Goal: Feedback & Contribution: Contribute content

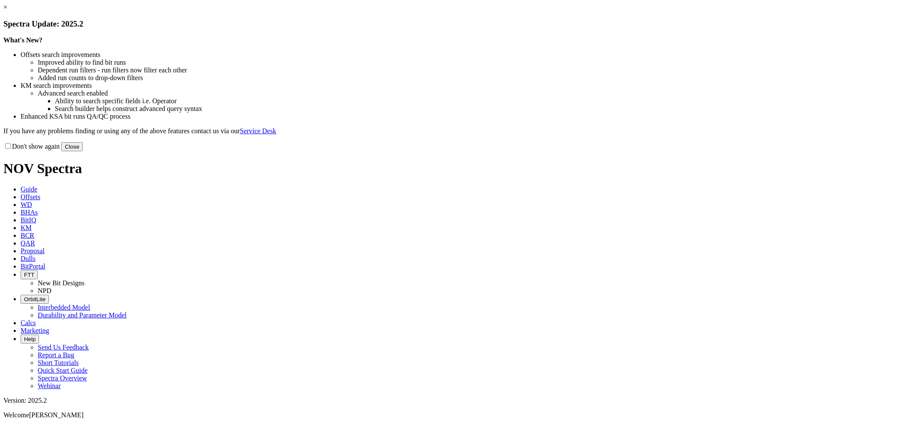
click at [7, 11] on link "×" at bounding box center [5, 6] width 4 height 7
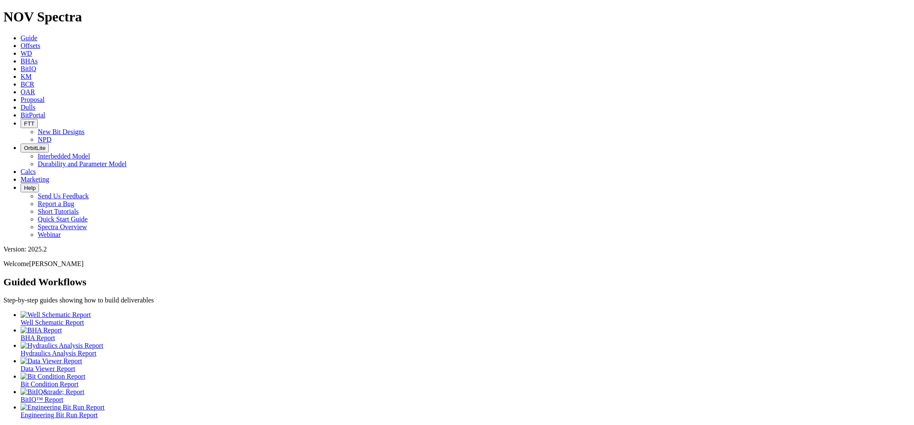
click at [36, 104] on span "Dulls" at bounding box center [28, 107] width 15 height 7
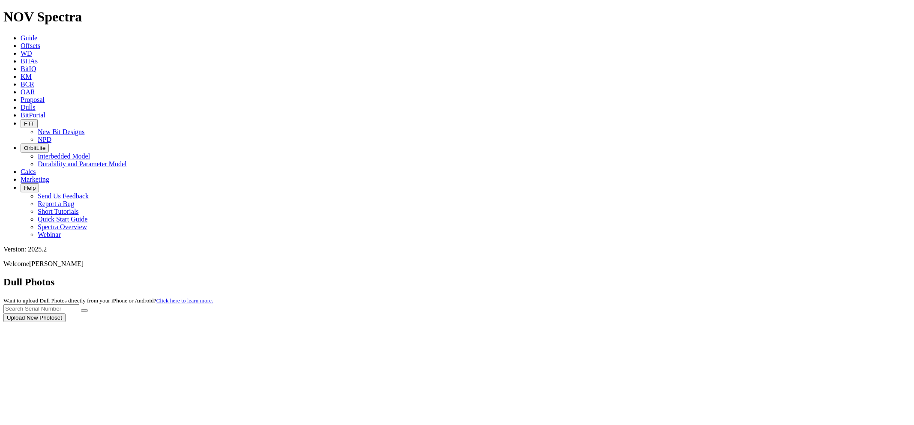
click at [735, 322] on div at bounding box center [456, 322] width 907 height 0
click at [79, 304] on input "text" at bounding box center [41, 308] width 76 height 9
paste input "S320457"
click at [81, 309] on button "submit" at bounding box center [84, 310] width 7 height 3
click at [79, 304] on input "S320457" at bounding box center [41, 308] width 76 height 9
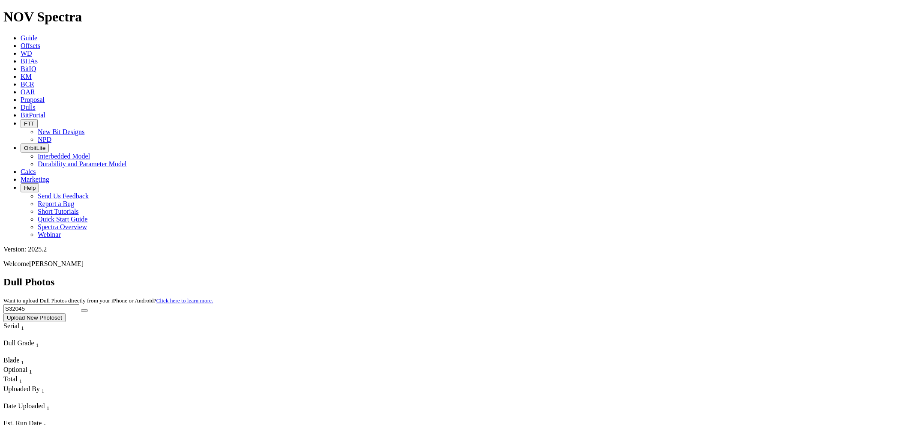
click at [81, 309] on button "submit" at bounding box center [84, 310] width 7 height 3
drag, startPoint x: 746, startPoint y: 41, endPoint x: 695, endPoint y: 41, distance: 51.4
click at [695, 276] on div "Dull Photos Want to upload Dull Photos directly from your iPhone or Android? Cl…" at bounding box center [456, 299] width 907 height 46
paste input "1"
type input "S321045"
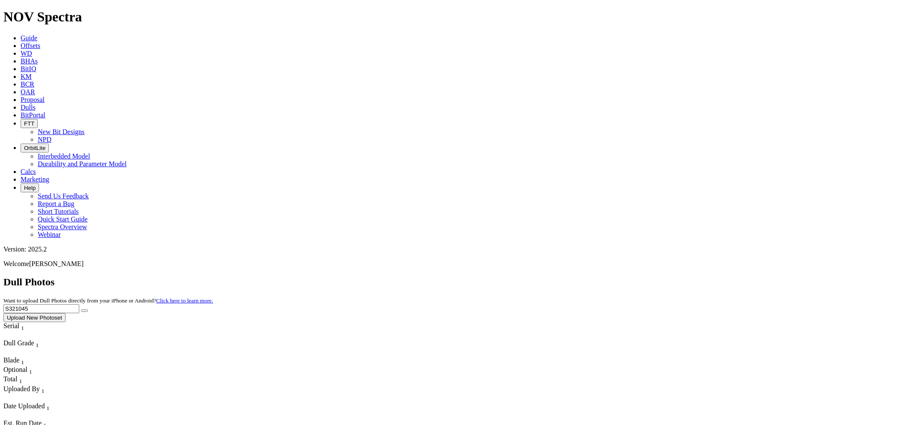
click at [81, 309] on button "submit" at bounding box center [84, 310] width 7 height 3
drag, startPoint x: 735, startPoint y: 40, endPoint x: 671, endPoint y: 33, distance: 64.6
click at [671, 276] on div "Dull Photos Want to upload Dull Photos directly from your iPhone or Android? Cl…" at bounding box center [456, 299] width 907 height 46
click at [81, 309] on button "submit" at bounding box center [84, 310] width 7 height 3
drag, startPoint x: 746, startPoint y: 36, endPoint x: 684, endPoint y: 44, distance: 62.2
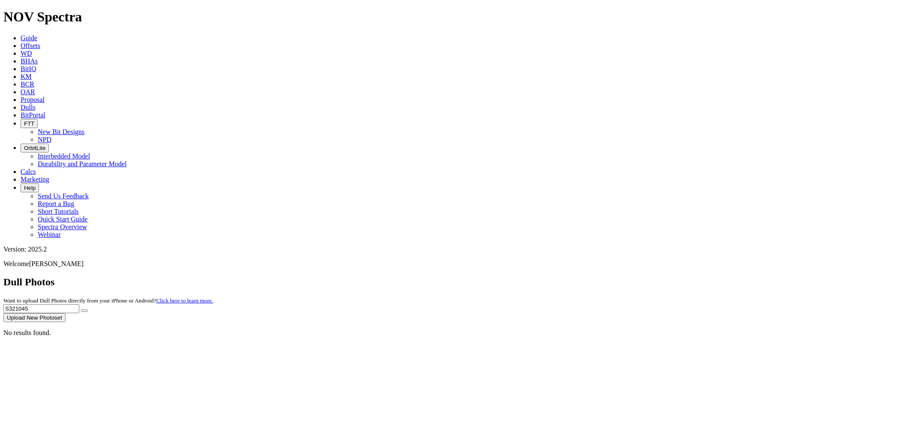
click at [684, 276] on div "Dull Photos Want to upload Dull Photos directly from your iPhone or Android? Cl…" at bounding box center [456, 299] width 907 height 46
click at [81, 309] on button "submit" at bounding box center [84, 310] width 7 height 3
click at [66, 313] on button "Upload New Photoset" at bounding box center [34, 317] width 62 height 9
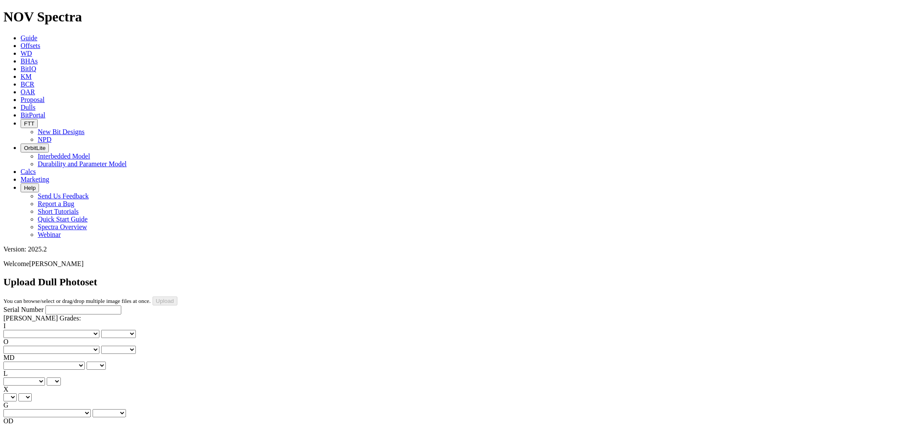
click at [45, 306] on input "Serial Number" at bounding box center [83, 310] width 76 height 9
paste input "S321045"
type input "S321045"
click at [46, 330] on select "No lost, worn or damaged cutters 0 1 2 3 4 5 6 7 8 No diamond table left on any…" at bounding box center [51, 334] width 96 height 8
select select "number:1"
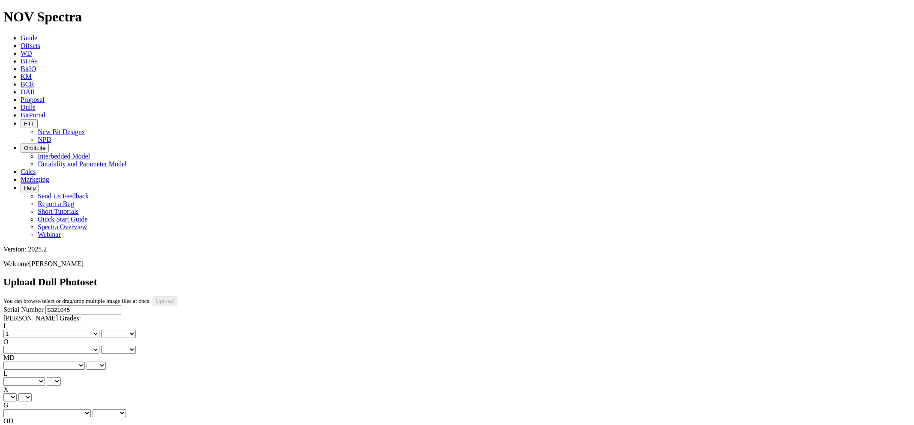
click at [17, 330] on select "No lost, worn or damaged cutters 0 1 2 3 4 5 6 7 8 No diamond table left on any…" at bounding box center [51, 334] width 96 height 8
select select "number:1"
click at [85, 346] on select "No lost, worn or damaged cutters 0 1 2 3 4 5 6 7 8 No diamond table left on any…" at bounding box center [51, 350] width 96 height 8
select select "number:1"
click at [60, 346] on select "No lost, worn or damaged cutters 0 1 2 3 4 5 6 7 8 No diamond table left on any…" at bounding box center [51, 350] width 96 height 8
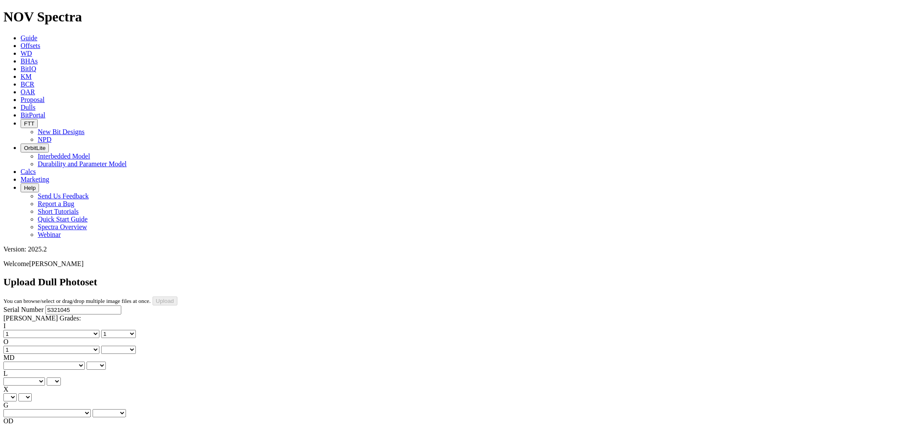
select select "number:1"
click at [46, 362] on select "BF - Bond Failure BT - Broken Teeth/Cutters BU - Balled Up Bit CR - Cored CT - …" at bounding box center [43, 366] width 81 height 8
select select "string:WT"
click at [17, 362] on select "BF - Bond Failure BT - Broken Teeth/Cutters BU - Balled Up Bit CR - Cored CT - …" at bounding box center [43, 366] width 81 height 8
select select "string:WT"
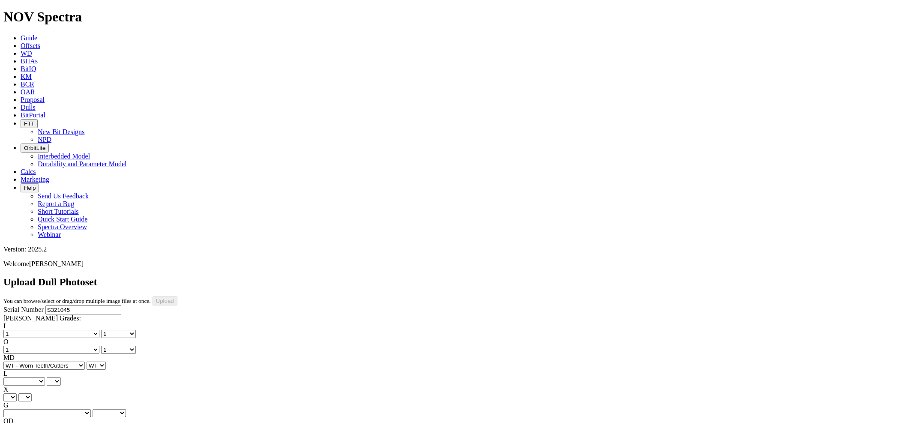
click at [45, 378] on select "A - All C - Cone G - Gauge N - Nose S - Shoulder T - Taper" at bounding box center [24, 382] width 42 height 8
select select "string:A"
click at [45, 378] on select "A - All C - Cone G - Gauge N - Nose S - Shoulder T - Taper" at bounding box center [24, 382] width 42 height 8
select select "string:A"
click at [17, 393] on select "X" at bounding box center [9, 397] width 13 height 8
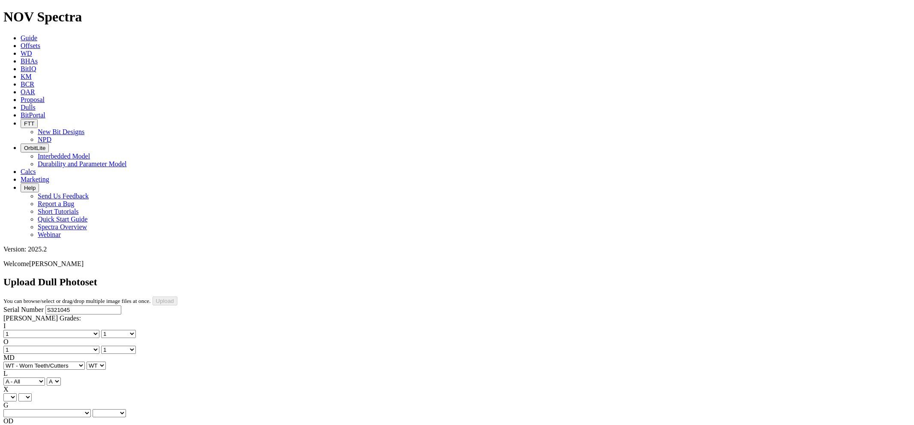
select select "string:X"
click at [17, 393] on select "X" at bounding box center [9, 397] width 13 height 8
select select "string:X"
click at [91, 409] on select "Unknown I - In Gauge 1 - 1/16 in Undergauge" 2 - 2/16 in Undergauge = ⅛ in" 8 -…" at bounding box center [46, 413] width 87 height 8
select select "string:_"
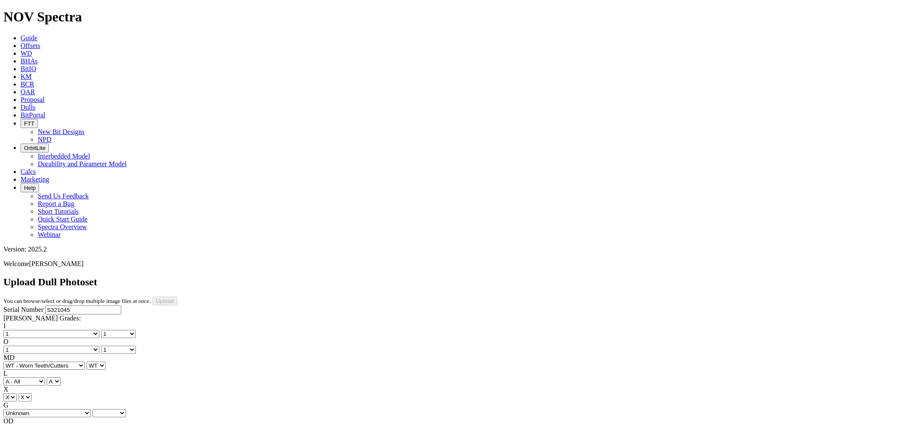
click at [60, 409] on select "Unknown I - In Gauge 1 - 1/16 in Undergauge" 2 - 2/16 in Undergauge = ⅛ in" 8 -…" at bounding box center [46, 413] width 87 height 8
select select "string:_"
click at [90, 409] on select "Unknown I - In Gauge 1 - 1/16 in Undergauge" 2 - 2/16 in Undergauge = ⅛ in" 8 -…" at bounding box center [46, 413] width 87 height 8
select select "string:I"
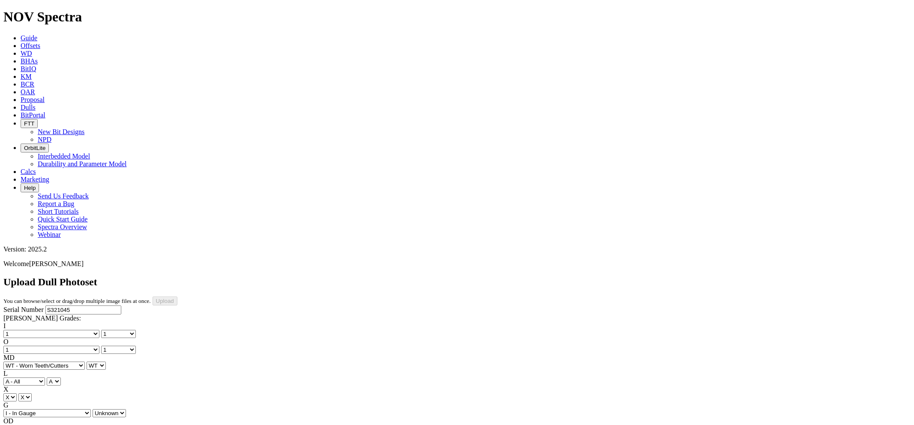
click at [60, 409] on select "Unknown I - In Gauge 1 - 1/16 in Undergauge" 2 - 2/16 in Undergauge = ⅛ in" 8 -…" at bounding box center [46, 413] width 87 height 8
select select "string:I"
click at [48, 425] on select "BF - Bond Failure BT - Broken Teeth/Cutters BU - Balled Up Bit CR - Cored CT - …" at bounding box center [43, 429] width 81 height 8
select select "string:NO"
click at [17, 425] on select "BF - Bond Failure BT - Broken Teeth/Cutters BU - Balled Up Bit CR - Cored CT - …" at bounding box center [43, 429] width 81 height 8
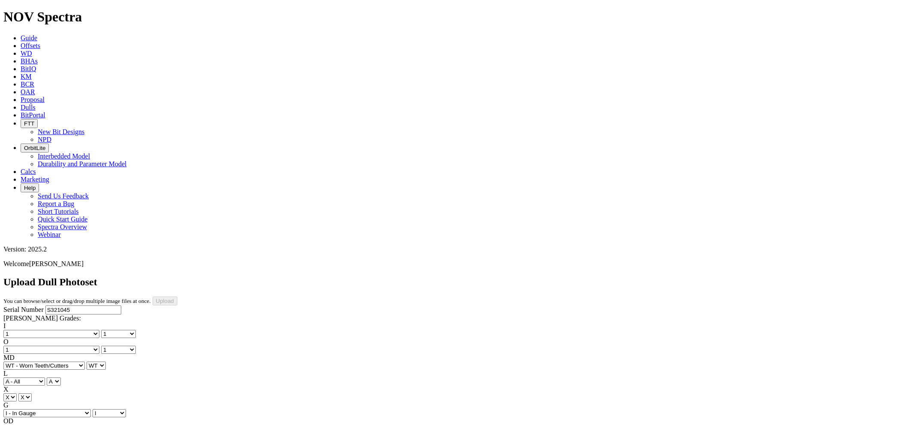
select select "string:NO"
select select "string:TD"
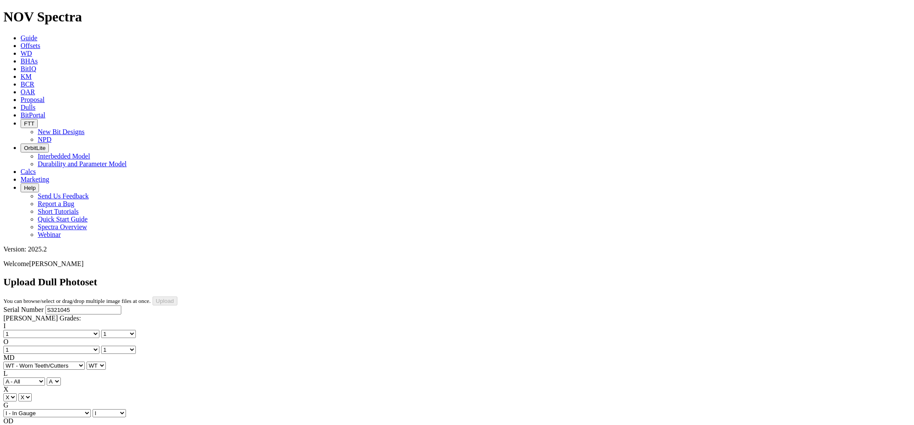
type input "[DATE]"
select select "string:SerialNumberPhoto"
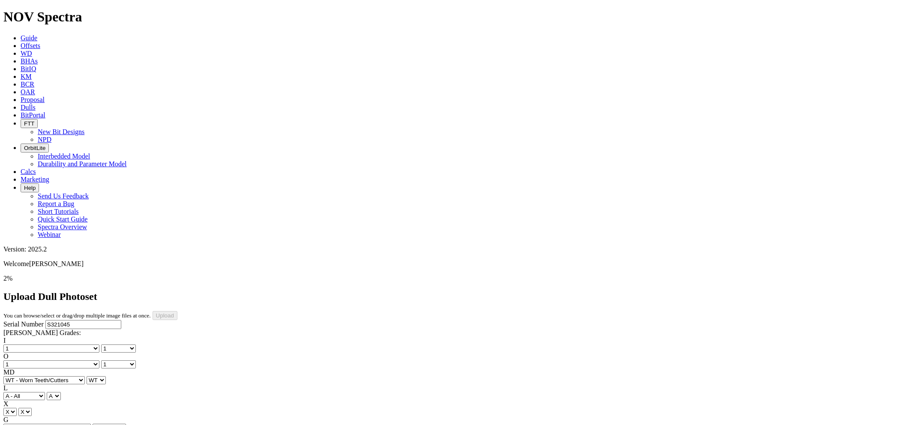
select select "number:1"
select select "string:WT"
select select "string:I"
select select "string:NO"
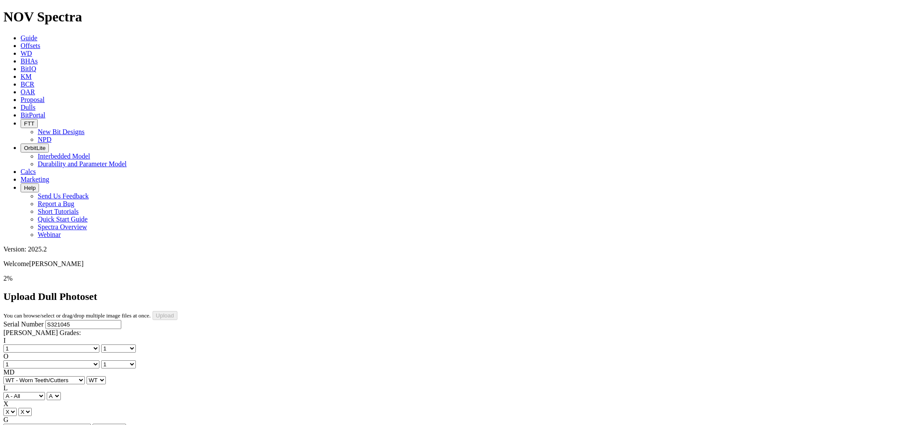
select select "string:TD"
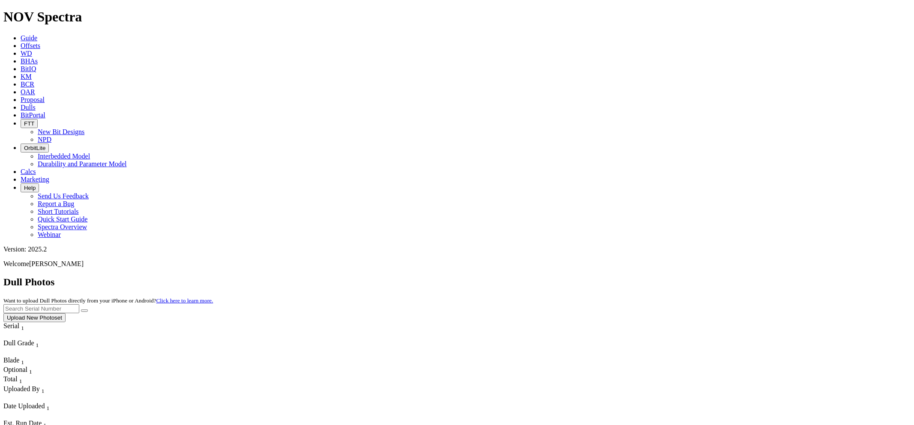
paste input "S321045"
click at [81, 309] on button "submit" at bounding box center [84, 310] width 7 height 3
drag, startPoint x: 752, startPoint y: 38, endPoint x: 662, endPoint y: 41, distance: 90.0
click at [660, 276] on div "Dull Photos Want to upload Dull Photos directly from your iPhone or Android? Cl…" at bounding box center [456, 299] width 907 height 46
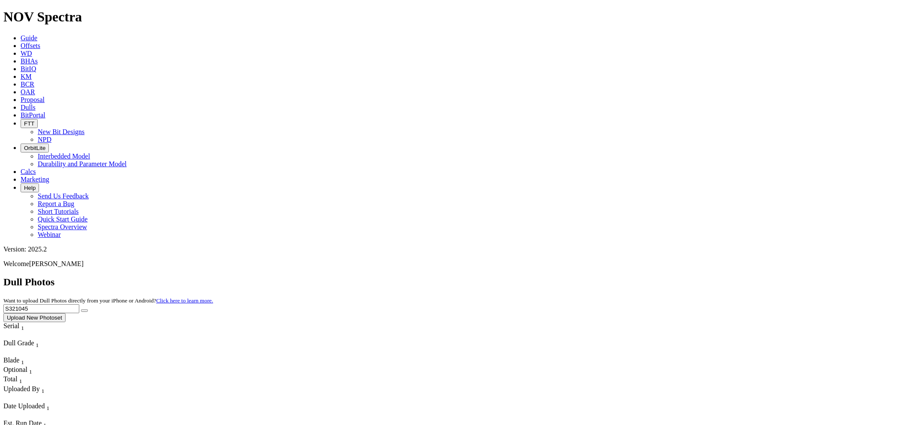
paste input "17397"
type input "S317397"
click at [81, 309] on button "submit" at bounding box center [84, 310] width 7 height 3
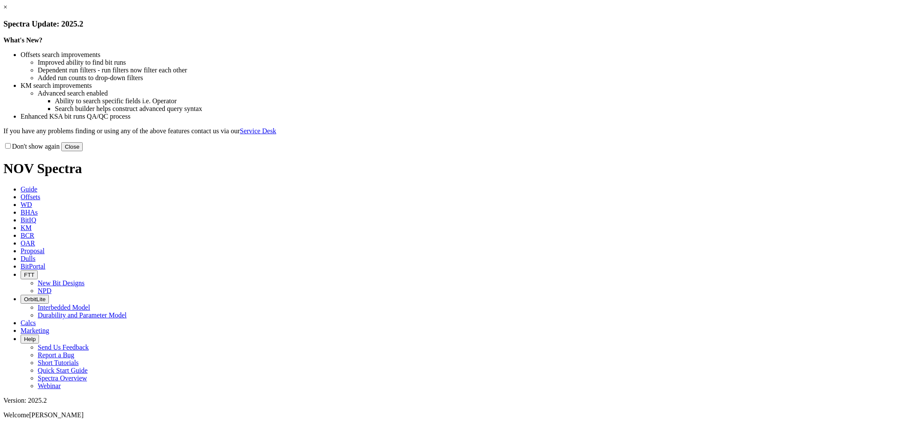
click at [83, 151] on button "Close" at bounding box center [71, 146] width 21 height 9
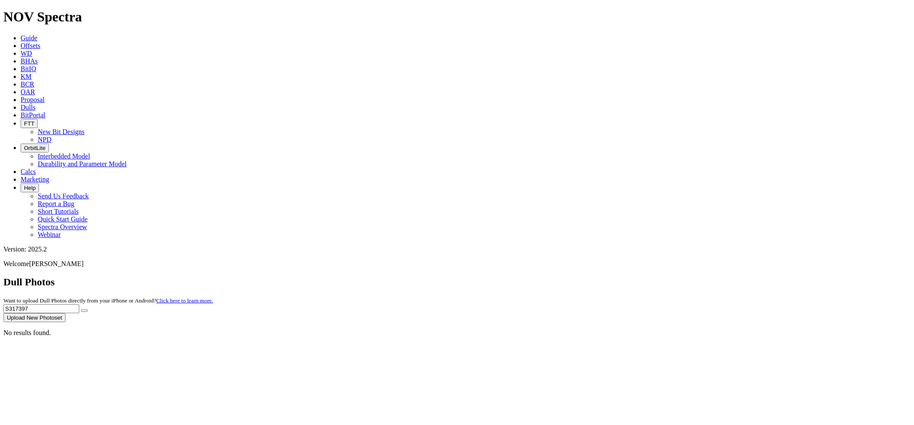
drag, startPoint x: 736, startPoint y: 41, endPoint x: 671, endPoint y: 36, distance: 64.8
click at [671, 276] on div "Dull Photos Want to upload Dull Photos directly from your iPhone or Android? Cl…" at bounding box center [456, 299] width 907 height 46
paste input "2152"
type input "S321527"
click at [81, 309] on button "submit" at bounding box center [84, 310] width 7 height 3
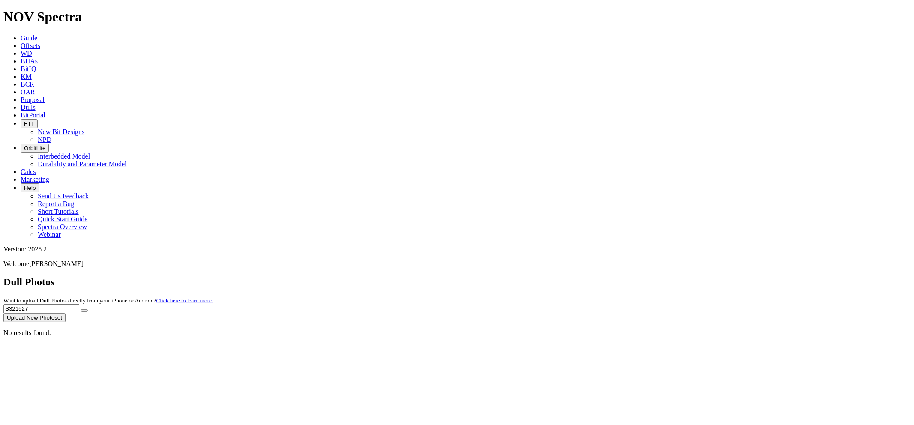
click at [66, 313] on button "Upload New Photoset" at bounding box center [34, 317] width 62 height 9
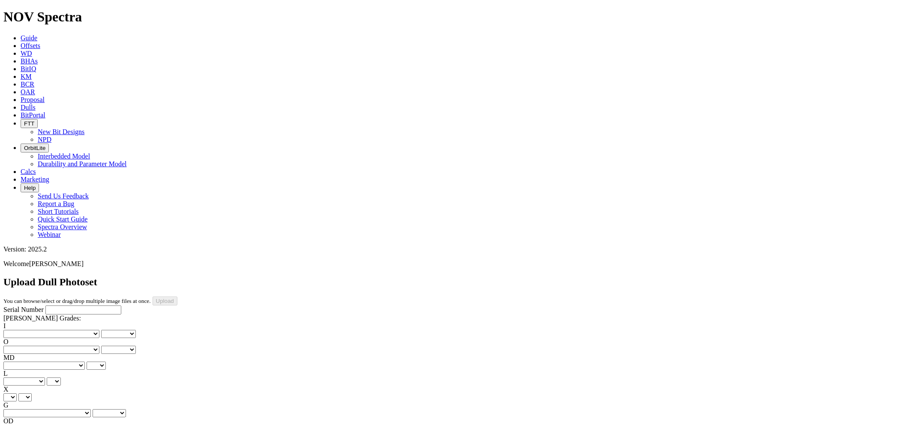
paste input "S321527"
type input "S321527"
click at [48, 330] on select "No lost, worn or damaged cutters 0 1 2 3 4 5 6 7 8 No diamond table left on any…" at bounding box center [51, 334] width 96 height 8
select select "number:2"
click at [17, 330] on select "No lost, worn or damaged cutters 0 1 2 3 4 5 6 7 8 No diamond table left on any…" at bounding box center [51, 334] width 96 height 8
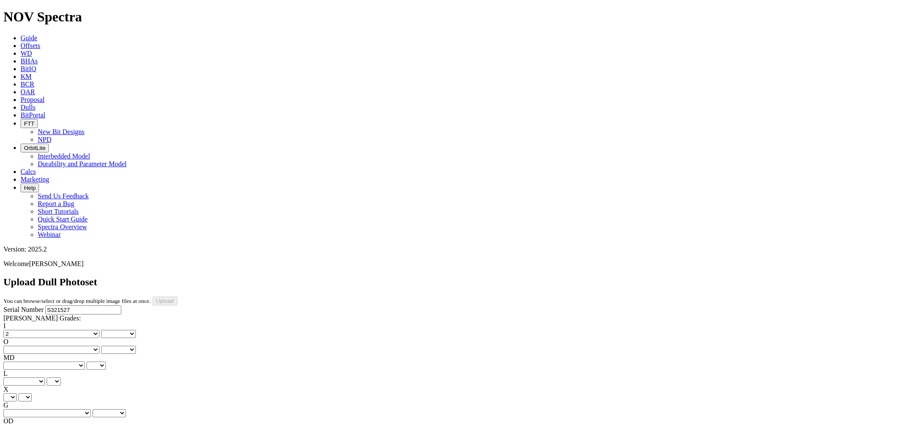
select select "number:2"
click at [88, 346] on select "No lost, worn or damaged cutters 0 1 2 3 4 5 6 7 8 No diamond table left on any…" at bounding box center [51, 350] width 96 height 8
select select "number:3"
click at [60, 346] on select "No lost, worn or damaged cutters 0 1 2 3 4 5 6 7 8 No diamond table left on any…" at bounding box center [51, 350] width 96 height 8
select select "number:3"
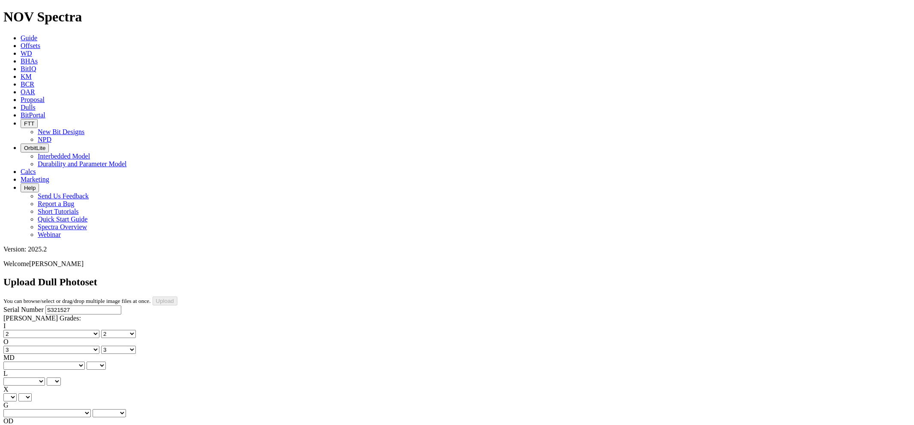
click at [47, 362] on select "BF - Bond Failure BT - Broken Teeth/Cutters BU - Balled Up Bit CR - Cored CT - …" at bounding box center [43, 366] width 81 height 8
select select "string:WT"
click at [17, 362] on select "BF - Bond Failure BT - Broken Teeth/Cutters BU - Balled Up Bit CR - Cored CT - …" at bounding box center [43, 366] width 81 height 8
select select "string:WT"
click at [45, 378] on select "A - All C - Cone G - Gauge N - Nose S - Shoulder T - Taper" at bounding box center [24, 382] width 42 height 8
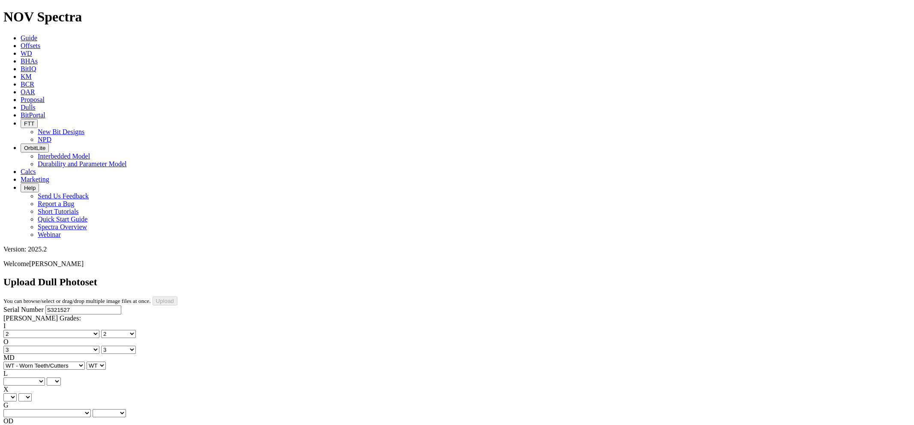
select select "string:S"
click at [45, 378] on select "A - All C - Cone G - Gauge N - Nose S - Shoulder T - Taper" at bounding box center [24, 382] width 42 height 8
select select "string:S"
click at [17, 393] on select "X" at bounding box center [9, 397] width 13 height 8
select select "string:X"
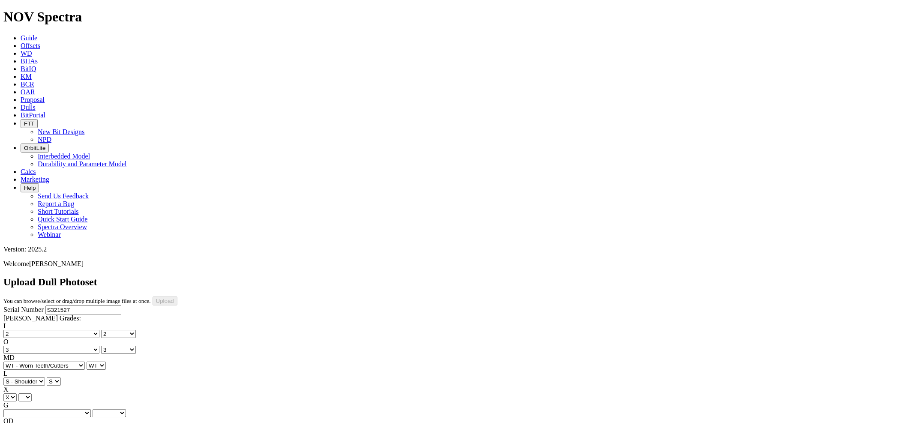
click at [17, 393] on select "X" at bounding box center [9, 397] width 13 height 8
select select "string:X"
click at [91, 409] on select "Unknown I - In Gauge 1 - 1/16 in Undergauge" 2 - 2/16 in Undergauge = ⅛ in" 8 -…" at bounding box center [46, 413] width 87 height 8
select select "string:I"
click at [60, 409] on select "Unknown I - In Gauge 1 - 1/16 in Undergauge" 2 - 2/16 in Undergauge = ⅛ in" 8 -…" at bounding box center [46, 413] width 87 height 8
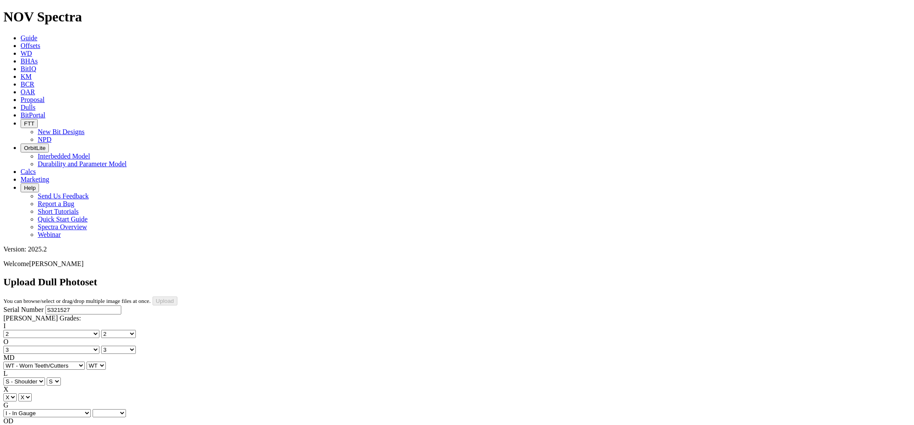
select select "string:I"
click at [43, 425] on select "BF - Bond Failure BT - Broken Teeth/Cutters BU - Balled Up Bit CR - Cored CT - …" at bounding box center [43, 429] width 81 height 8
select select "string:CT"
click at [17, 425] on select "BF - Bond Failure BT - Broken Teeth/Cutters BU - Balled Up Bit CR - Cored CT - …" at bounding box center [43, 429] width 81 height 8
select select "string:CT"
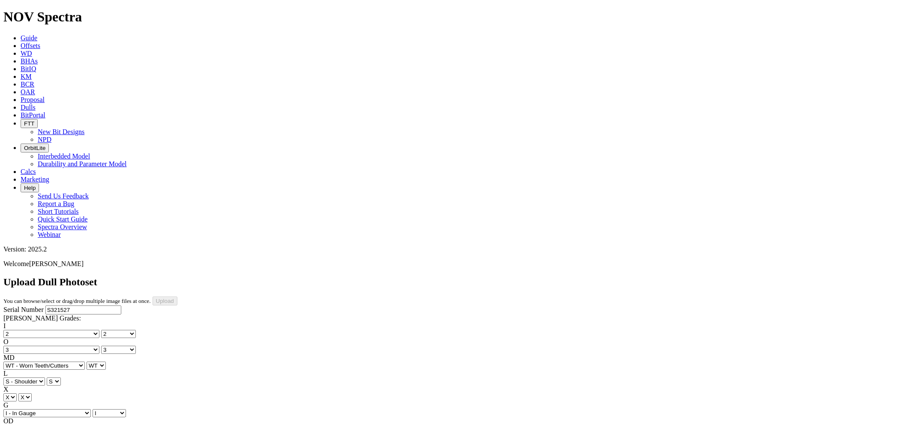
select select "string:PR"
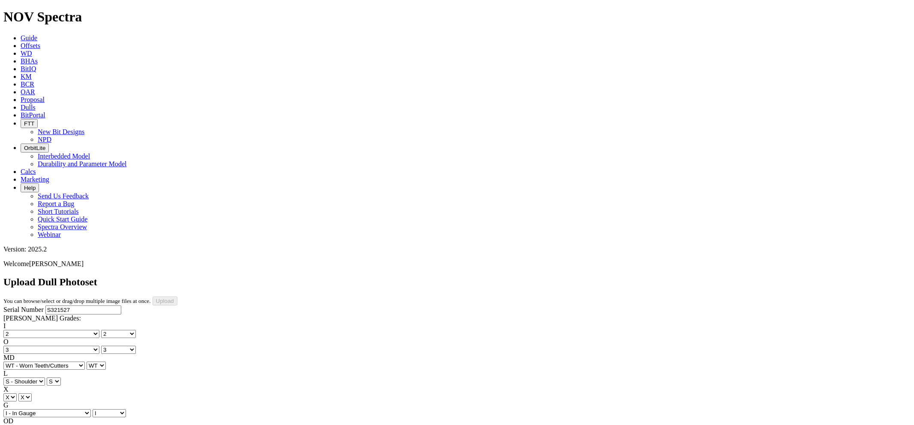
type input "10/1/25"
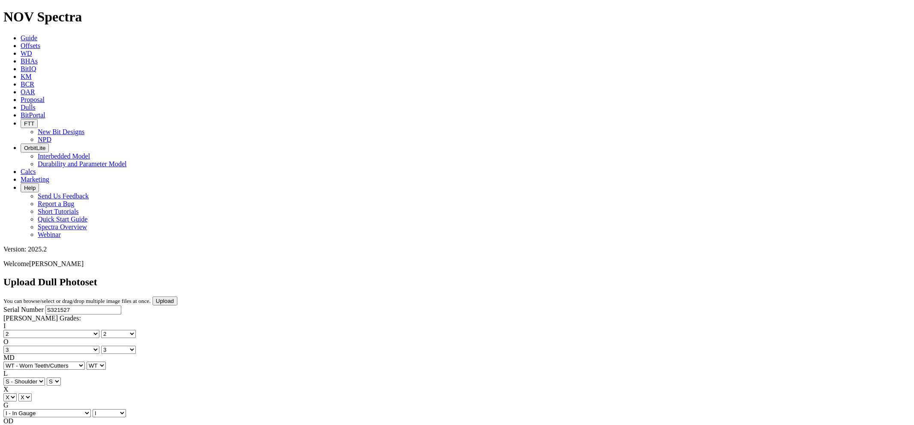
select select "number:2"
select select "number:3"
select select "string:WT"
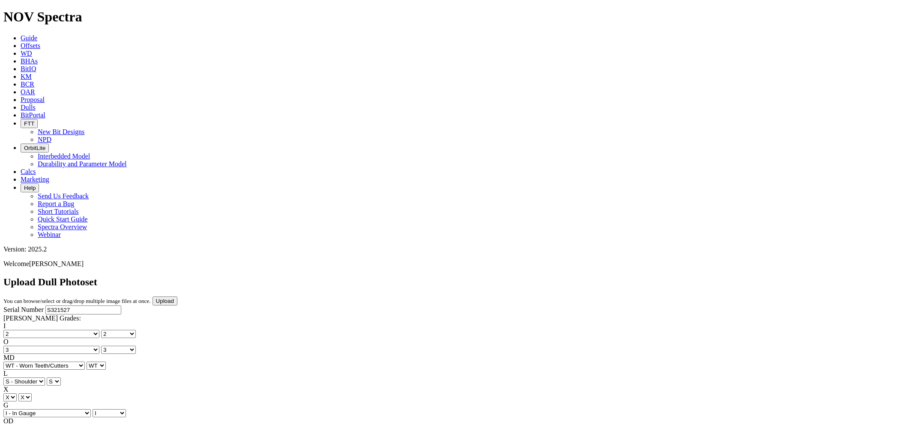
select select "string:S"
select select "string:I"
select select "string:CT"
select select "string:PR"
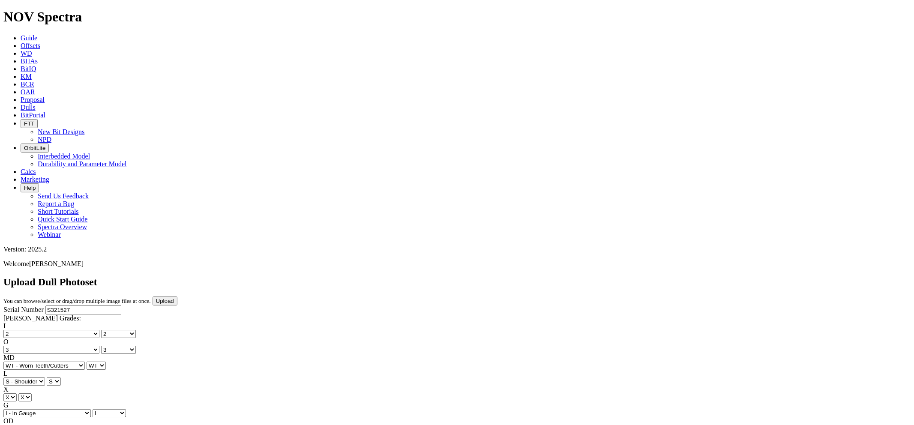
click at [177, 297] on input "Upload" at bounding box center [165, 301] width 25 height 9
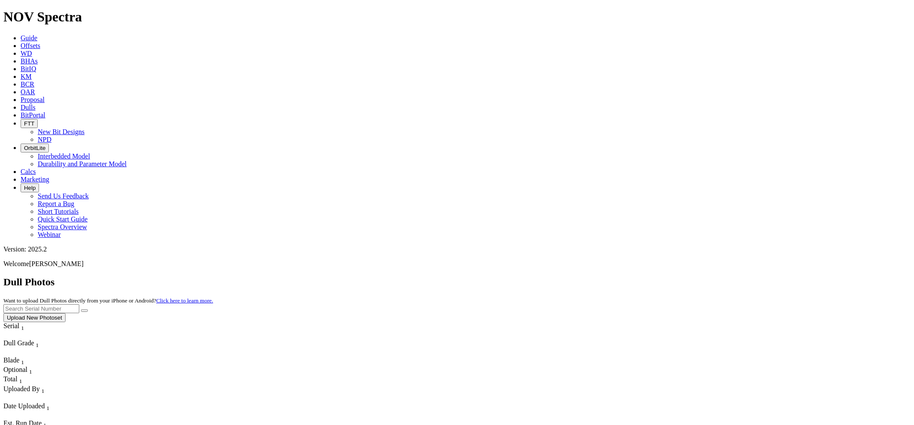
paste input "S321527"
click at [81, 309] on button "submit" at bounding box center [84, 310] width 7 height 3
drag, startPoint x: 735, startPoint y: 37, endPoint x: 704, endPoint y: 39, distance: 31.3
click at [683, 276] on div "Dull Photos Want to upload Dull Photos directly from your iPhone or Android? Cl…" at bounding box center [456, 299] width 907 height 46
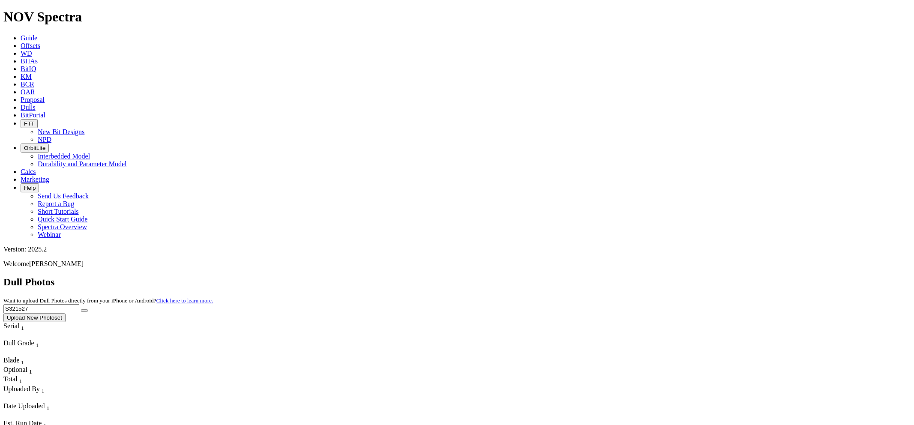
paste input "914"
type input "S321914"
click at [81, 309] on button "submit" at bounding box center [84, 310] width 7 height 3
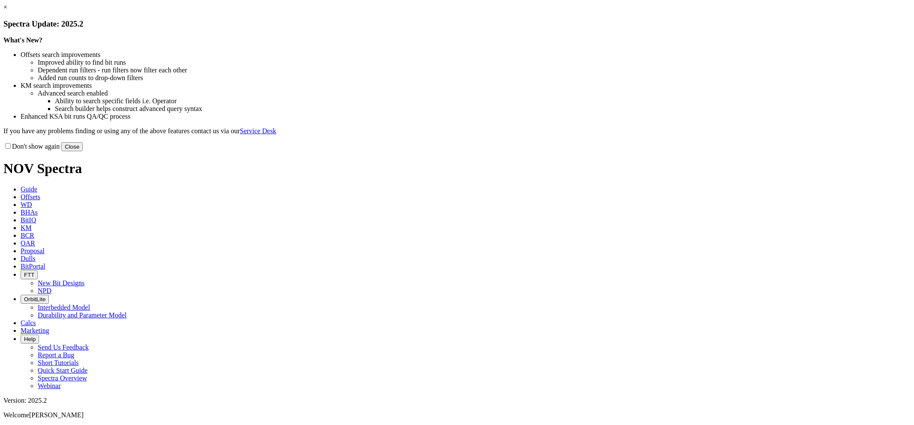
click at [7, 11] on link "×" at bounding box center [5, 6] width 4 height 7
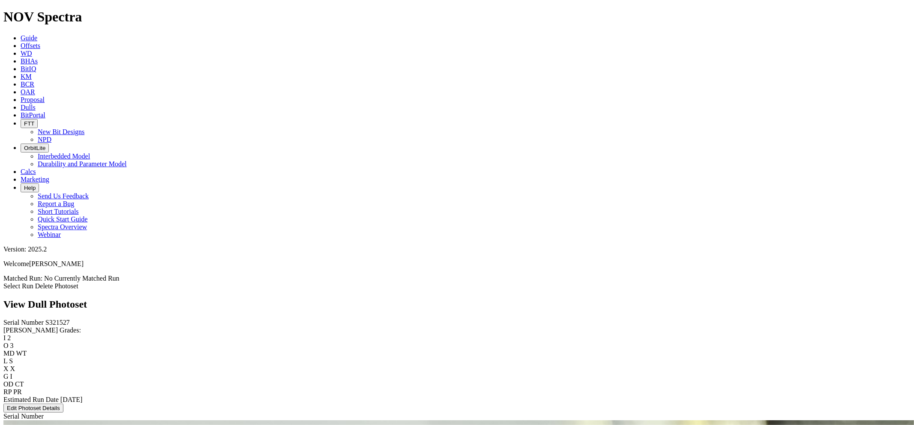
scroll to position [2517, 0]
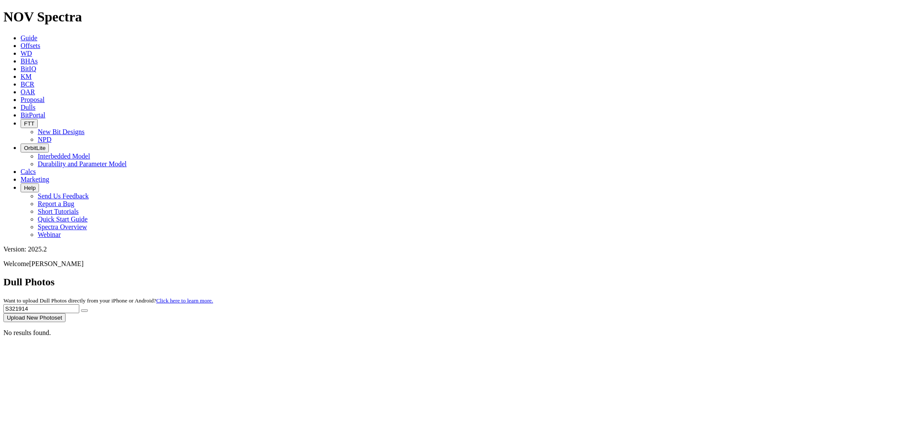
click at [66, 313] on button "Upload New Photoset" at bounding box center [34, 317] width 62 height 9
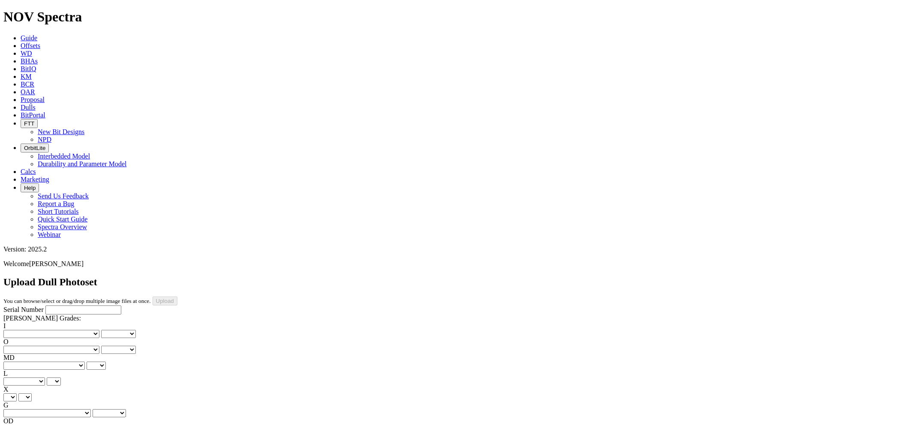
click at [56, 306] on input "Serial Number" at bounding box center [83, 310] width 76 height 9
paste input "S321914"
type input "S321914"
click at [47, 330] on select "No lost, worn or damaged cutters 0 1 2 3 4 5 6 7 8 No diamond table left on any…" at bounding box center [51, 334] width 96 height 8
select select "number:0"
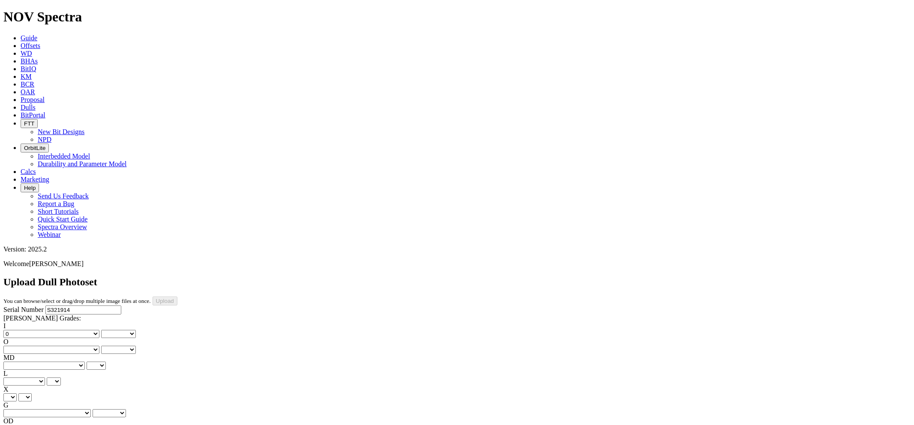
click at [17, 330] on select "No lost, worn or damaged cutters 0 1 2 3 4 5 6 7 8 No diamond table left on any…" at bounding box center [51, 334] width 96 height 8
select select "number:0"
click at [46, 330] on select "No lost, worn or damaged cutters 0 1 2 3 4 5 6 7 8 No diamond table left on any…" at bounding box center [51, 334] width 96 height 8
select select "number:1"
click at [17, 330] on select "No lost, worn or damaged cutters 0 1 2 3 4 5 6 7 8 No diamond table left on any…" at bounding box center [51, 334] width 96 height 8
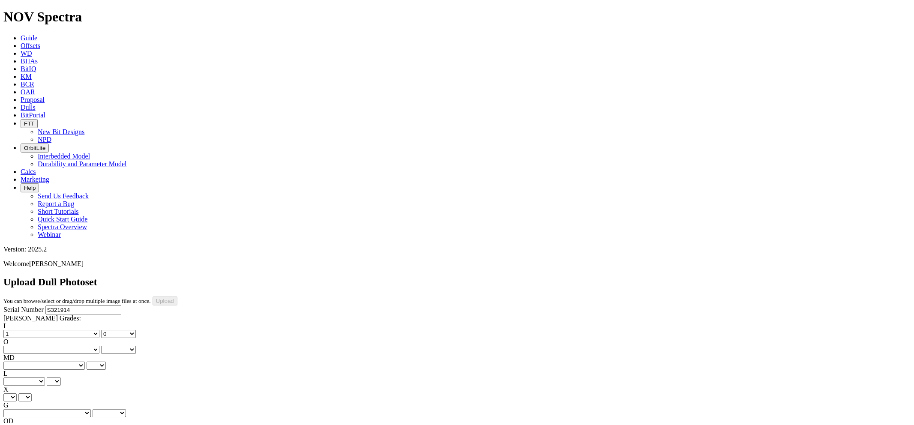
select select "number:1"
click at [92, 346] on select "No lost, worn or damaged cutters 0 1 2 3 4 5 6 7 8 No diamond table left on any…" at bounding box center [51, 350] width 96 height 8
select select "number:3"
click at [60, 346] on select "No lost, worn or damaged cutters 0 1 2 3 4 5 6 7 8 No diamond table left on any…" at bounding box center [51, 350] width 96 height 8
select select "number:3"
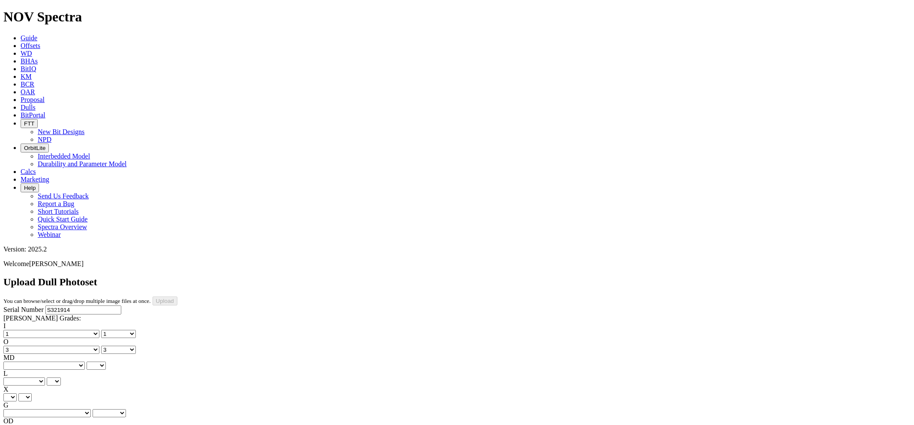
click at [45, 362] on select "BF - Bond Failure BT - Broken Teeth/Cutters BU - Balled Up Bit CR - Cored CT - …" at bounding box center [43, 366] width 81 height 8
select select "string:WT"
click at [17, 362] on select "BF - Bond Failure BT - Broken Teeth/Cutters BU - Balled Up Bit CR - Cored CT - …" at bounding box center [43, 366] width 81 height 8
select select "string:WT"
click at [45, 378] on select "A - All C - Cone G - Gauge N - Nose S - Shoulder T - Taper" at bounding box center [24, 382] width 42 height 8
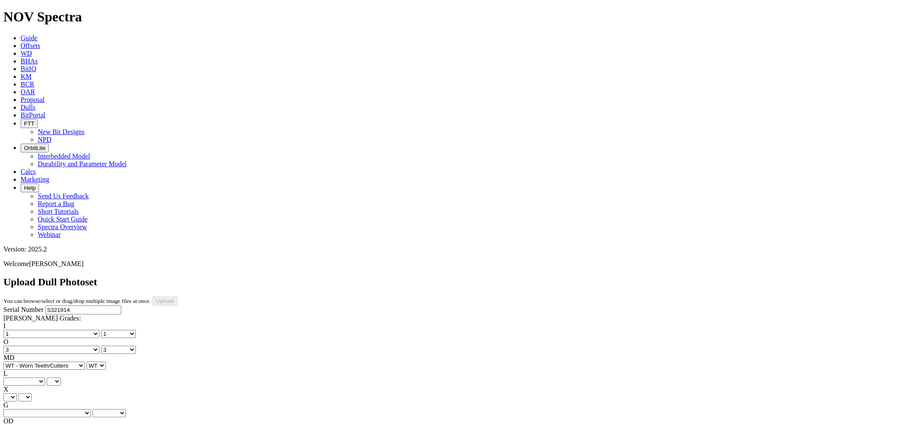
select select "string:S"
click at [45, 378] on select "A - All C - Cone G - Gauge N - Nose S - Shoulder T - Taper" at bounding box center [24, 382] width 42 height 8
select select "string:S"
click at [17, 393] on select "X" at bounding box center [9, 397] width 13 height 8
select select "string:X"
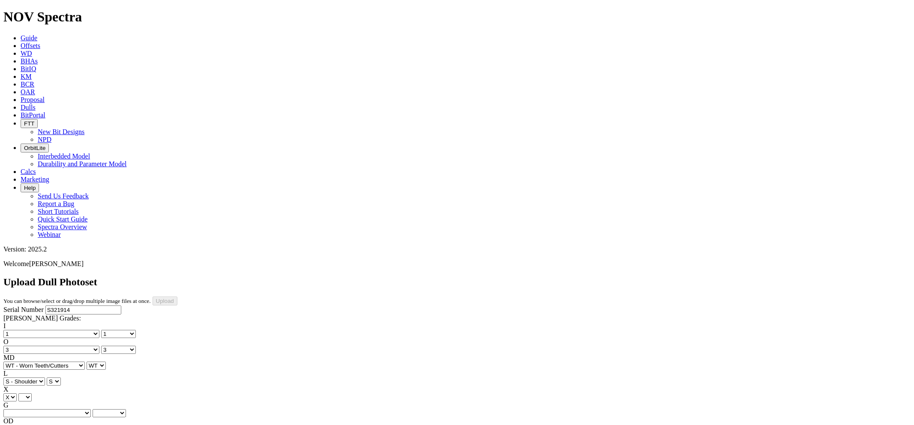
click at [17, 393] on select "X" at bounding box center [9, 397] width 13 height 8
select select "string:X"
click at [89, 409] on select "Unknown I - In Gauge 1 - 1/16 in Undergauge" 2 - 2/16 in Undergauge = ⅛ in" 8 -…" at bounding box center [46, 413] width 87 height 8
select select "string:I"
click at [60, 409] on select "Unknown I - In Gauge 1 - 1/16 in Undergauge" 2 - 2/16 in Undergauge = ⅛ in" 8 -…" at bounding box center [46, 413] width 87 height 8
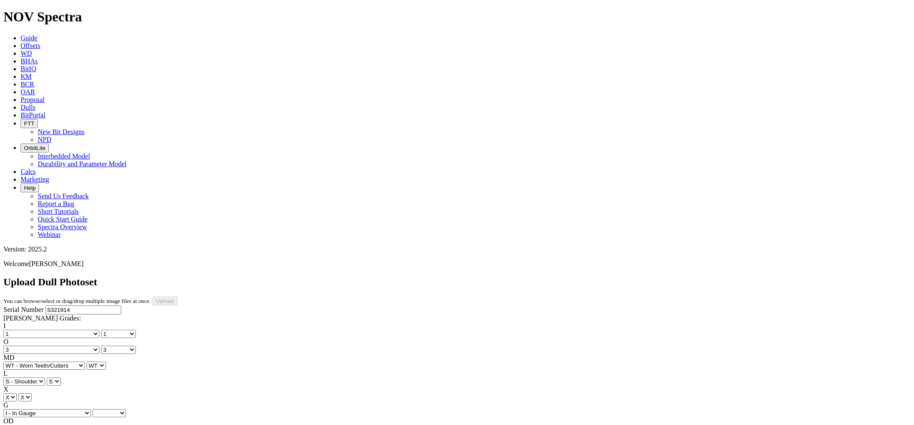
select select "string:I"
click at [45, 425] on select "BF - Bond Failure BT - Broken Teeth/Cutters BU - Balled Up Bit CR - Cored CT - …" at bounding box center [43, 429] width 81 height 8
select select "string:BT"
click at [17, 425] on select "BF - Bond Failure BT - Broken Teeth/Cutters BU - Balled Up Bit CR - Cored CT - …" at bounding box center [43, 429] width 81 height 8
select select "string:BT"
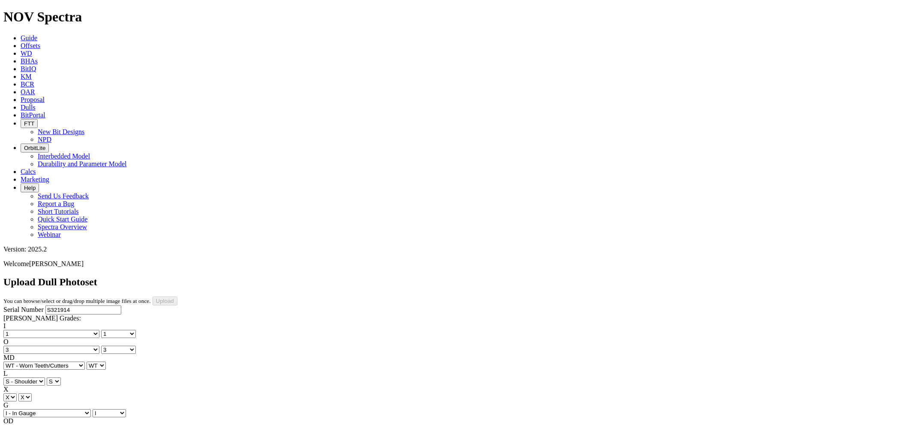
select select "string:PR"
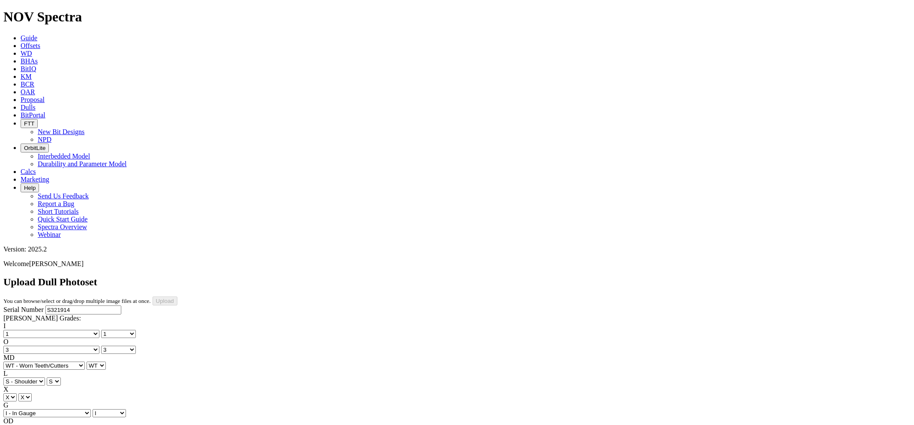
type input "10/3/25"
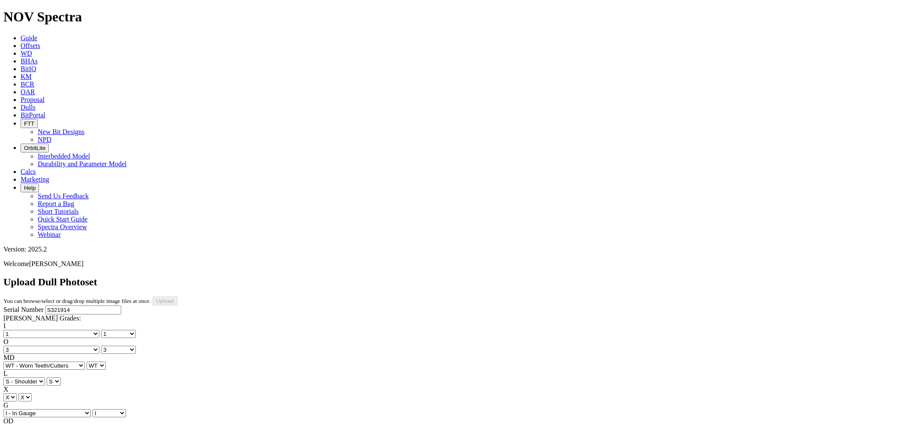
select select "string:BladePhoto2"
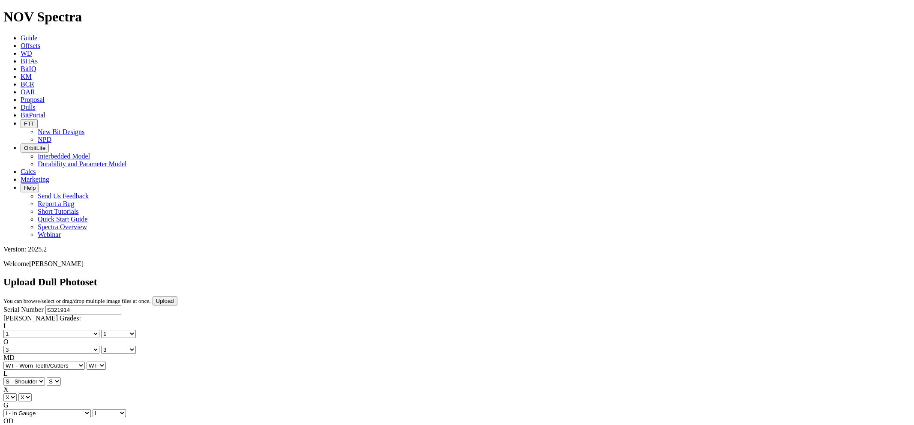
select select "string:BladePhoto6"
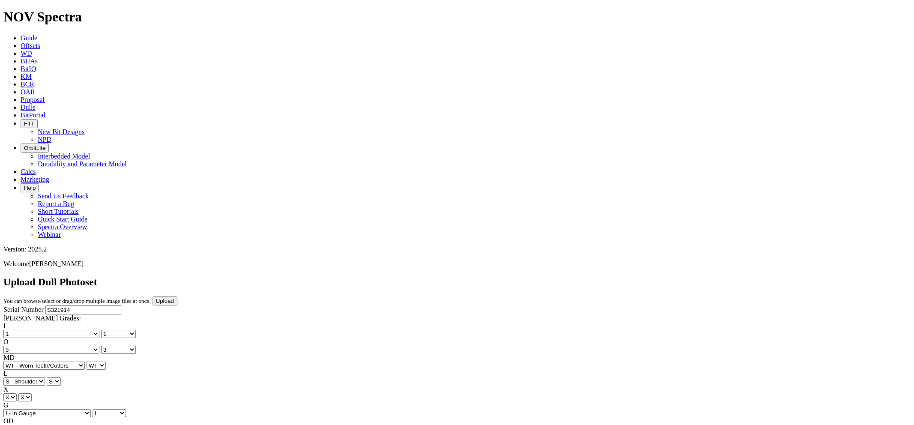
select select "number:1"
select select "number:3"
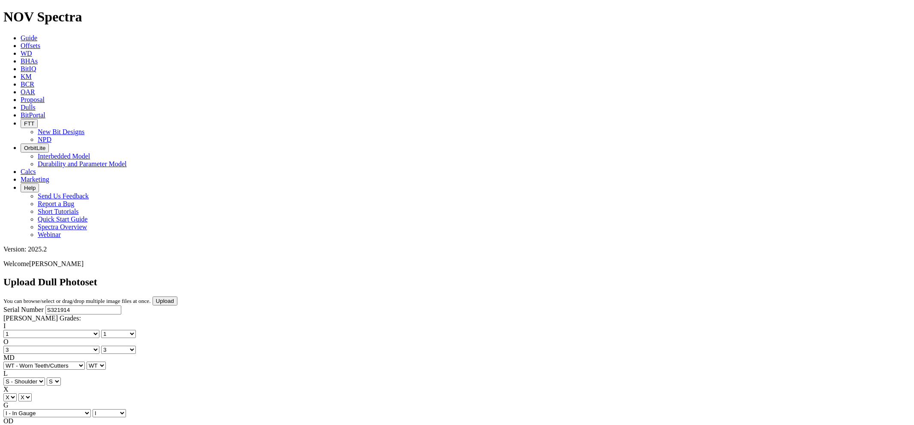
select select "string:WT"
select select "string:S"
select select "string:I"
select select "string:BT"
select select "string:PR"
